Goal: Transaction & Acquisition: Purchase product/service

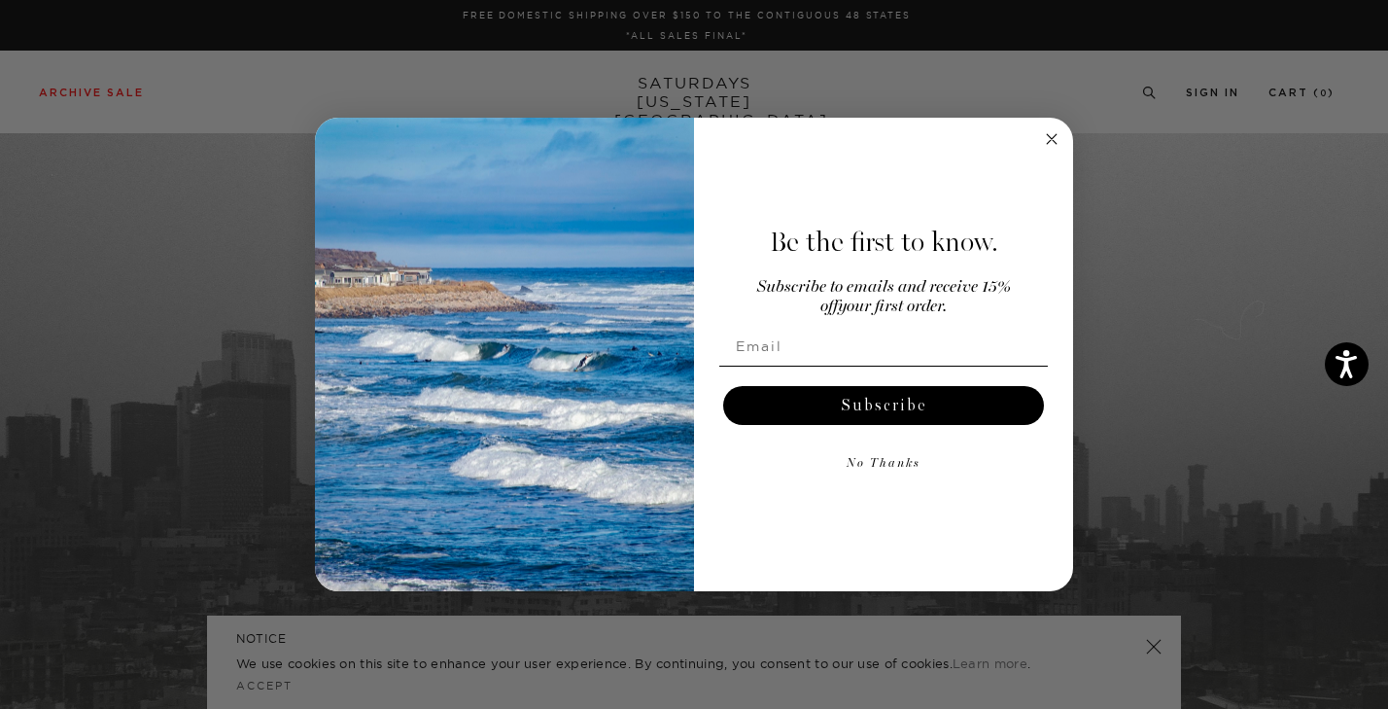
click at [1053, 141] on circle "Close dialog" at bounding box center [1052, 138] width 22 height 22
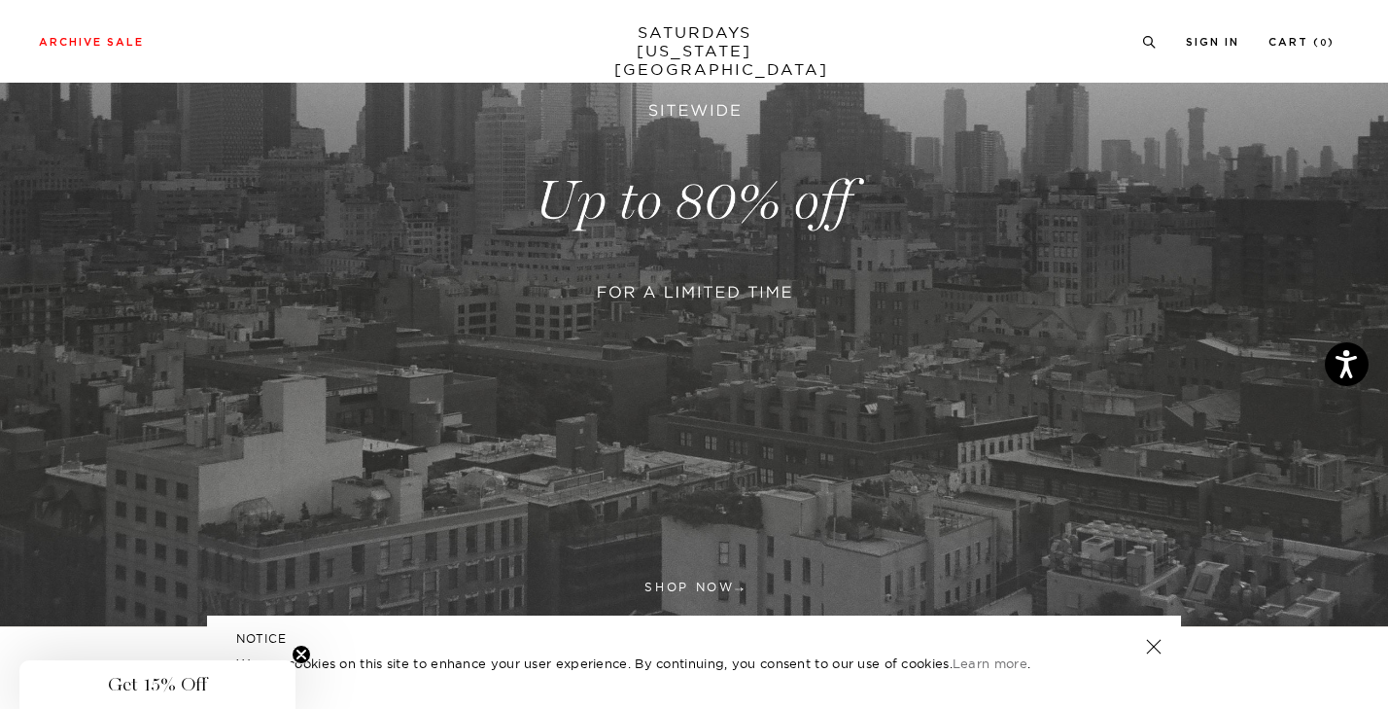
scroll to position [577, 0]
